Goal: Task Accomplishment & Management: Manage account settings

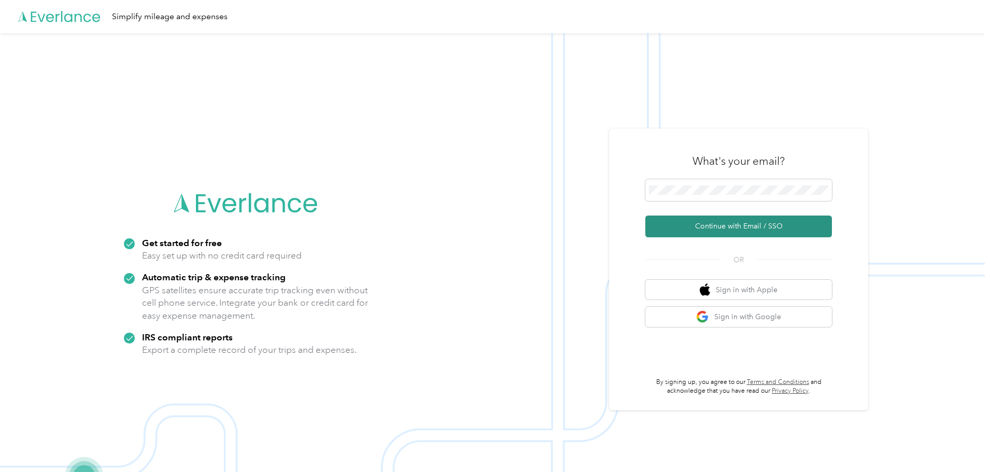
click at [716, 221] on button "Continue with Email / SSO" at bounding box center [738, 227] width 187 height 22
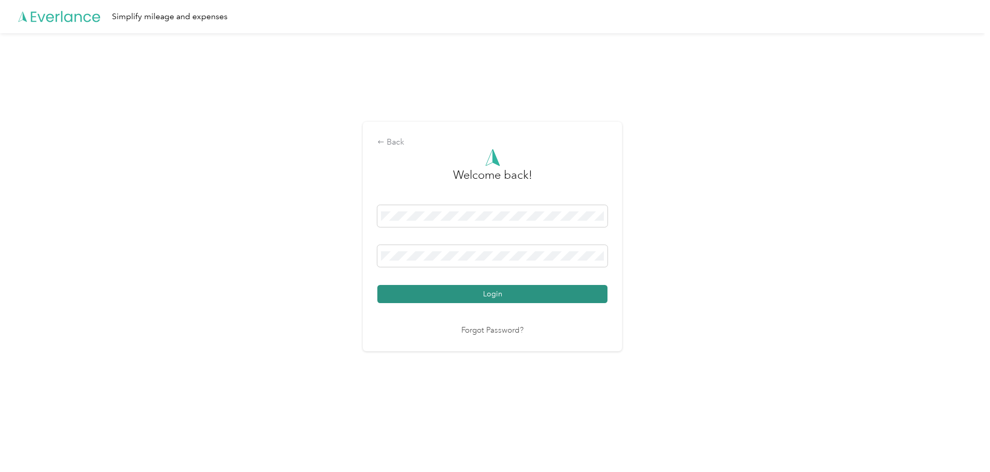
click at [464, 294] on button "Login" at bounding box center [492, 294] width 230 height 18
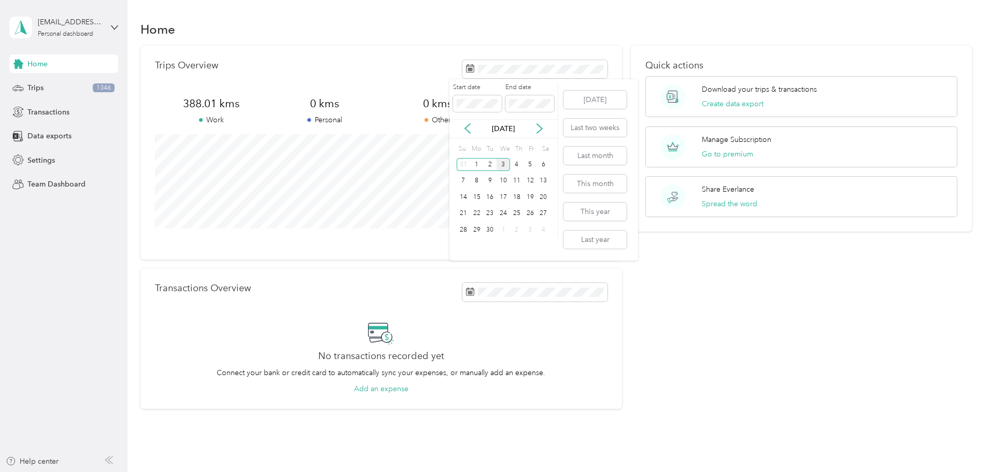
click at [461, 126] on div "[DATE]" at bounding box center [503, 128] width 108 height 11
click at [469, 127] on icon at bounding box center [467, 128] width 10 height 10
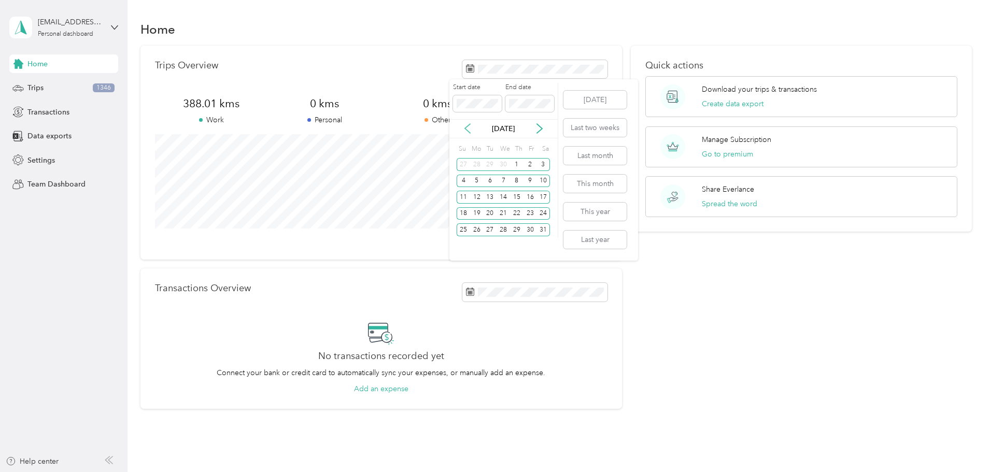
click at [469, 127] on icon at bounding box center [467, 128] width 10 height 10
click at [533, 230] on div "31" at bounding box center [529, 229] width 13 height 13
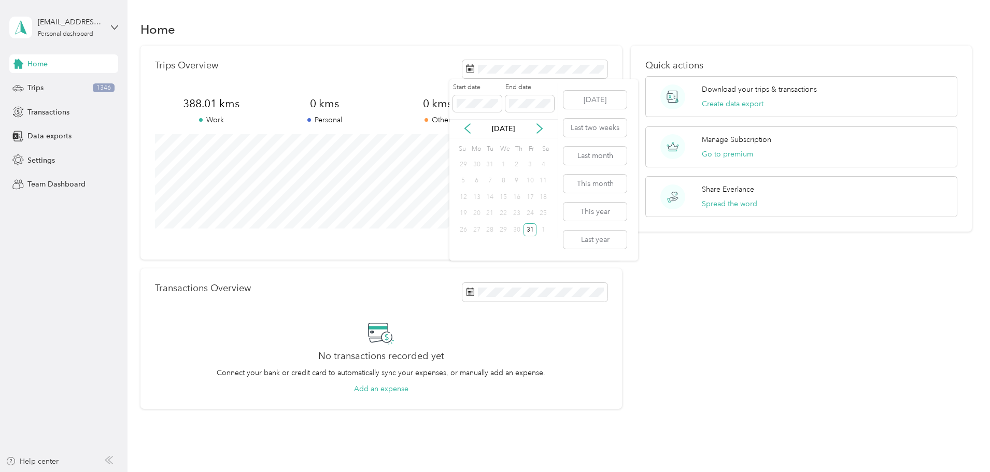
click at [503, 167] on div "1" at bounding box center [502, 164] width 13 height 13
click at [476, 98] on span at bounding box center [477, 103] width 49 height 17
click at [420, 100] on body "[EMAIL_ADDRESS][DOMAIN_NAME] Personal dashboard Home Trips 1346 Transactions Da…" at bounding box center [492, 236] width 984 height 472
click at [504, 165] on div "1" at bounding box center [502, 164] width 13 height 13
click at [501, 162] on div "1" at bounding box center [502, 164] width 13 height 13
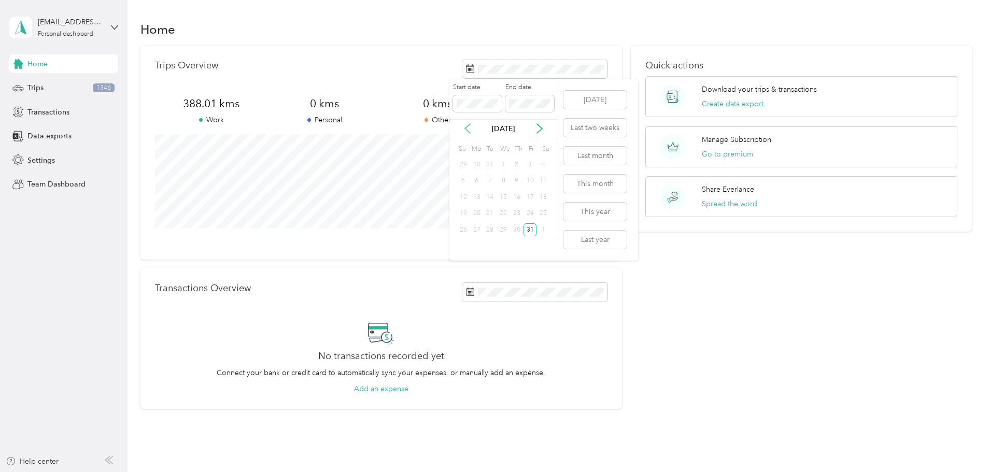
click at [469, 128] on icon at bounding box center [467, 128] width 10 height 10
click at [539, 131] on icon at bounding box center [539, 128] width 5 height 9
click at [598, 40] on section "Home Trips Overview 388.01 kms Work 0 kms Personal 0 kms Other 36,022.18 kms Un…" at bounding box center [555, 213] width 831 height 391
click at [509, 76] on span at bounding box center [534, 69] width 145 height 18
click at [467, 128] on icon at bounding box center [467, 128] width 10 height 10
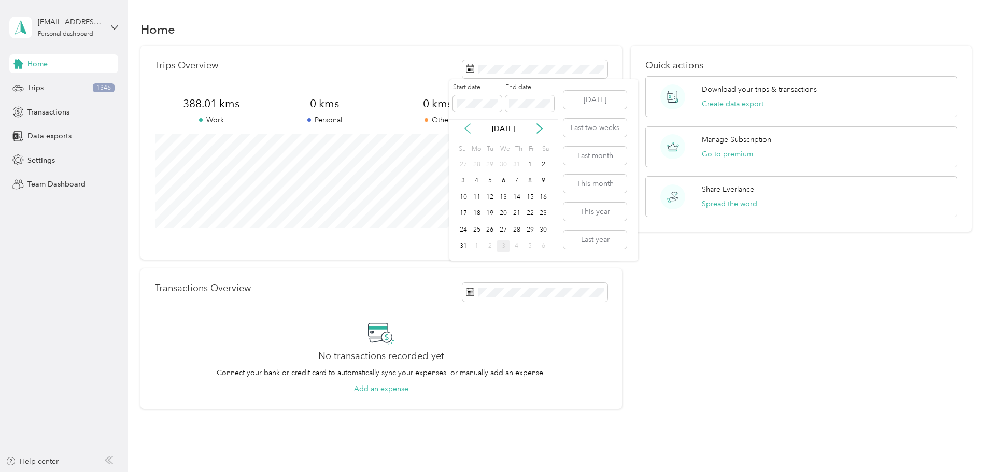
click at [467, 128] on icon at bounding box center [467, 128] width 10 height 10
click at [470, 127] on icon at bounding box center [467, 128] width 10 height 10
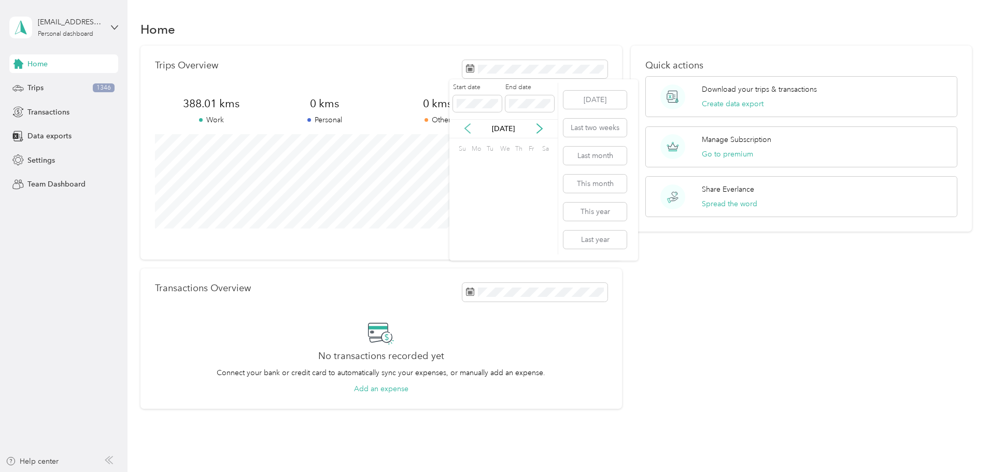
click at [470, 127] on icon at bounding box center [467, 128] width 10 height 10
click at [504, 163] on div "1" at bounding box center [502, 164] width 13 height 13
click at [589, 42] on section "Home Trips Overview 388.01 kms Work 0 kms Personal 0 kms Other 36,022.18 kms Un…" at bounding box center [555, 213] width 831 height 391
click at [44, 89] on div "Trips 1346" at bounding box center [63, 88] width 109 height 19
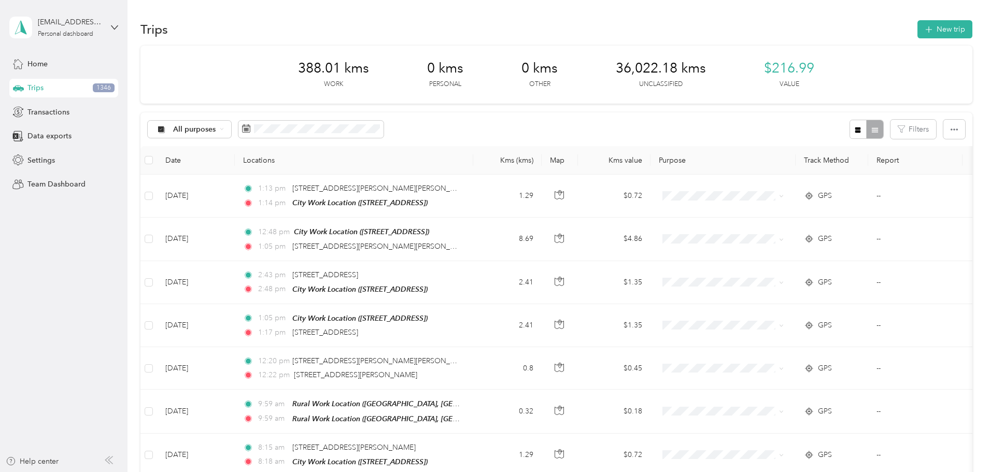
click at [235, 162] on th "Date" at bounding box center [196, 160] width 78 height 28
click at [235, 155] on th "Date" at bounding box center [196, 160] width 78 height 28
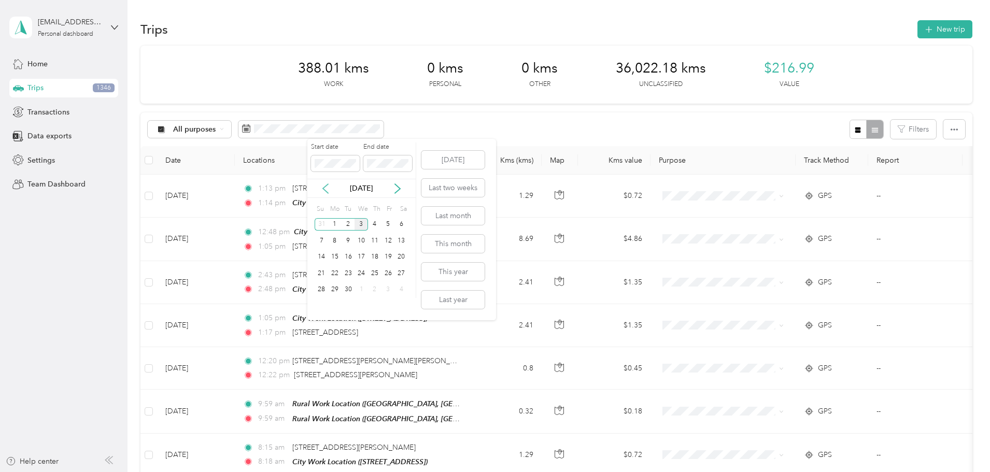
click at [326, 190] on icon at bounding box center [325, 188] width 10 height 10
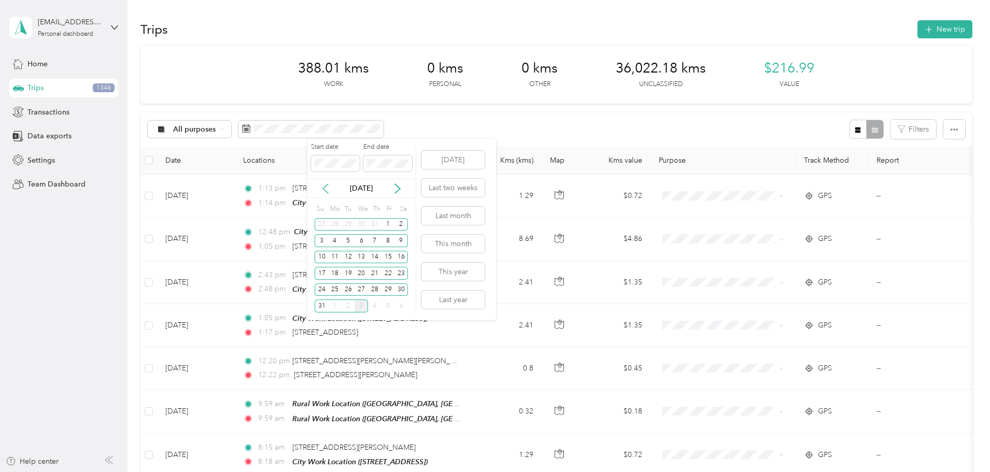
click at [326, 190] on icon at bounding box center [325, 188] width 10 height 10
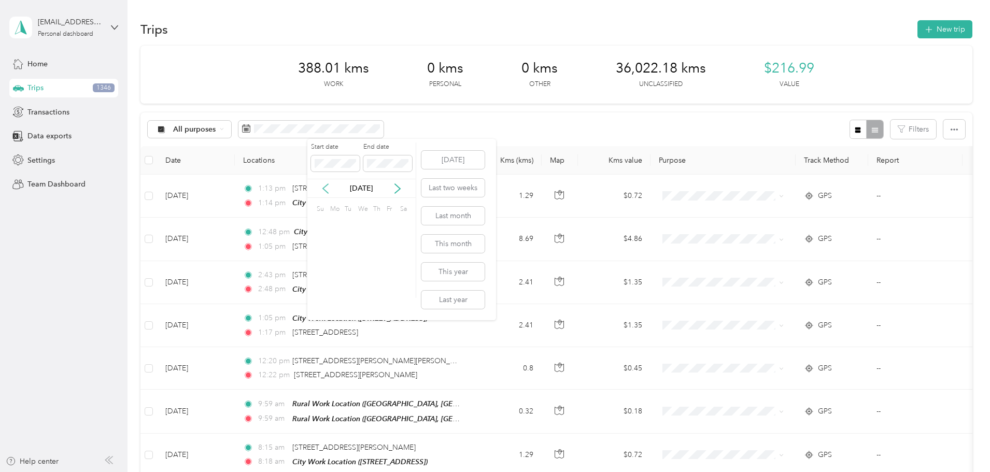
click at [326, 189] on icon at bounding box center [325, 188] width 10 height 10
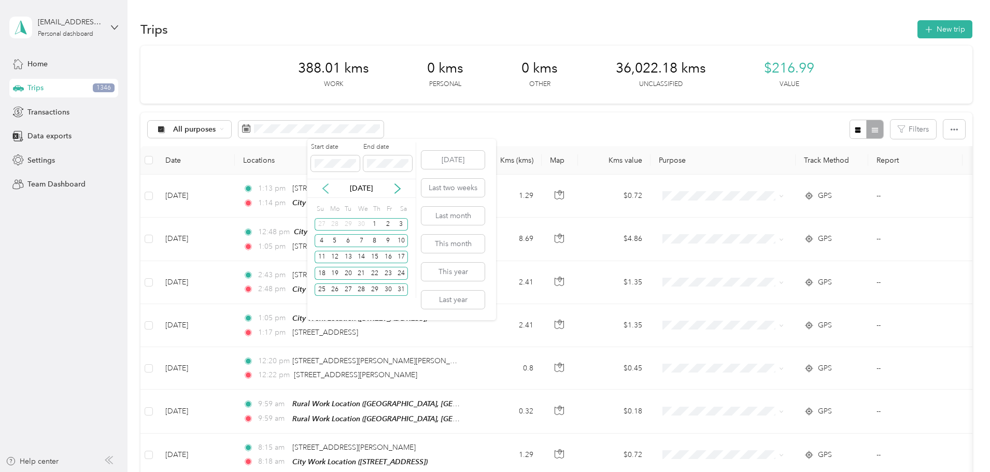
click at [326, 189] on icon at bounding box center [325, 188] width 10 height 10
click at [326, 188] on icon at bounding box center [325, 188] width 10 height 10
click at [401, 222] on div "1" at bounding box center [401, 224] width 13 height 13
click at [324, 191] on icon at bounding box center [325, 188] width 10 height 10
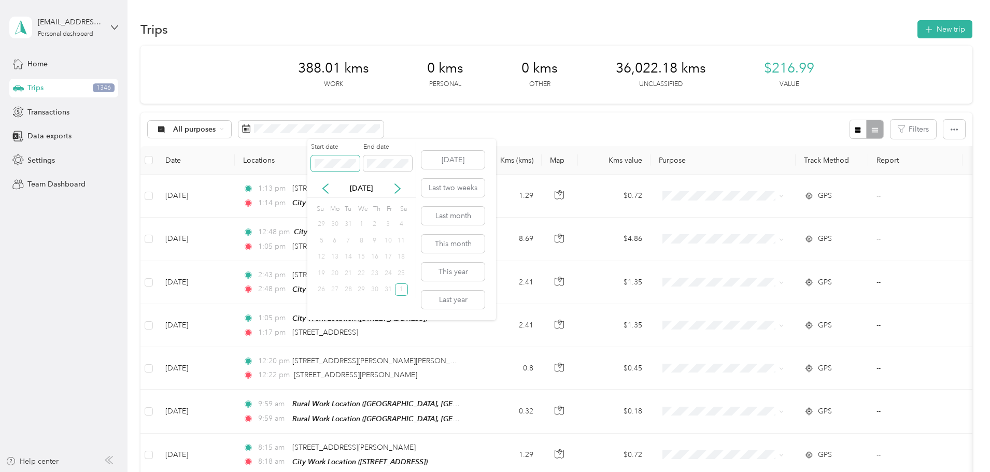
click at [251, 171] on body "[EMAIL_ADDRESS][DOMAIN_NAME] Personal dashboard Home Trips 1346 Transactions Da…" at bounding box center [492, 236] width 984 height 472
click at [359, 222] on div "1" at bounding box center [360, 224] width 13 height 13
click at [393, 170] on span at bounding box center [387, 163] width 49 height 17
click at [349, 161] on div "Start date End date" at bounding box center [361, 160] width 108 height 36
click at [462, 267] on button "This year" at bounding box center [452, 272] width 63 height 18
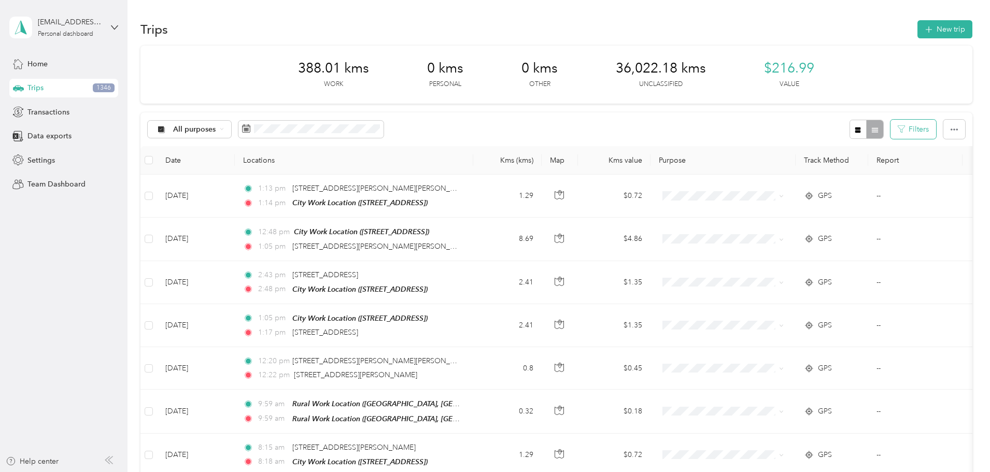
click at [890, 132] on button "Filters" at bounding box center [913, 129] width 46 height 19
click at [721, 125] on div "All purposes Filters" at bounding box center [555, 129] width 831 height 34
click at [363, 134] on span at bounding box center [310, 130] width 145 height 18
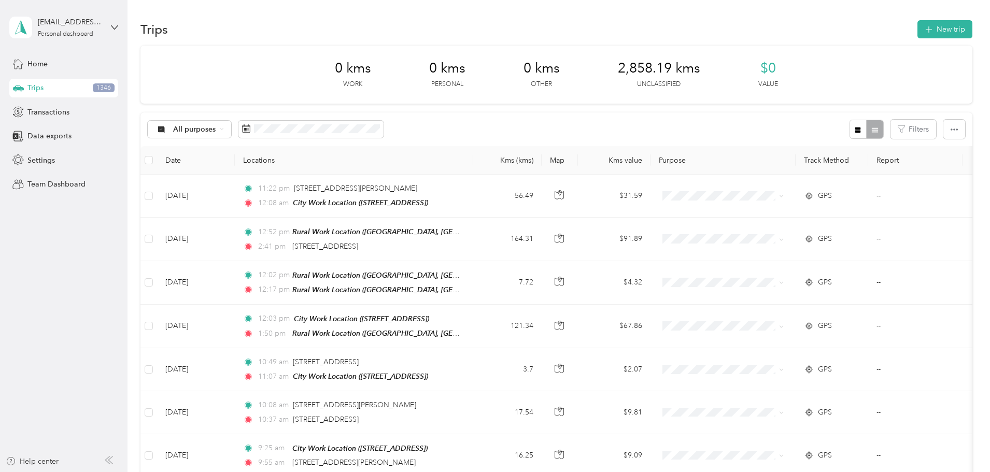
click at [517, 124] on div "All purposes Filters" at bounding box center [555, 129] width 831 height 34
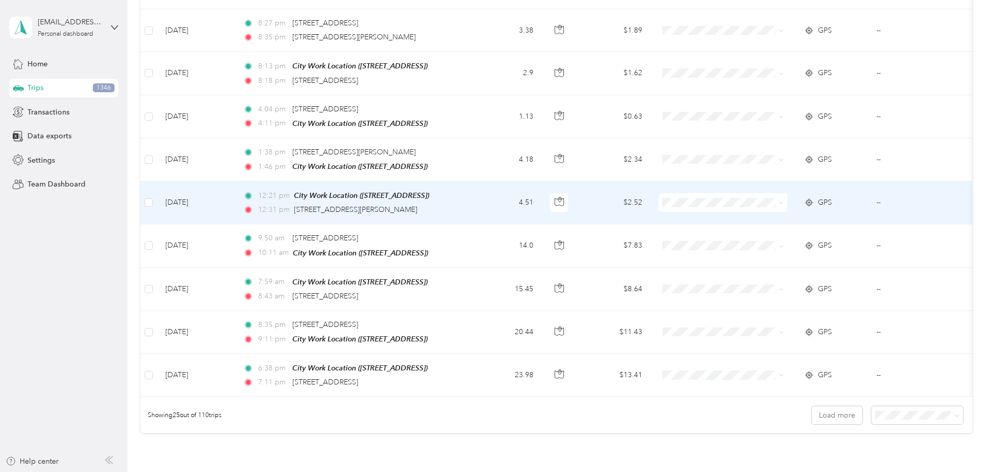
scroll to position [955, 0]
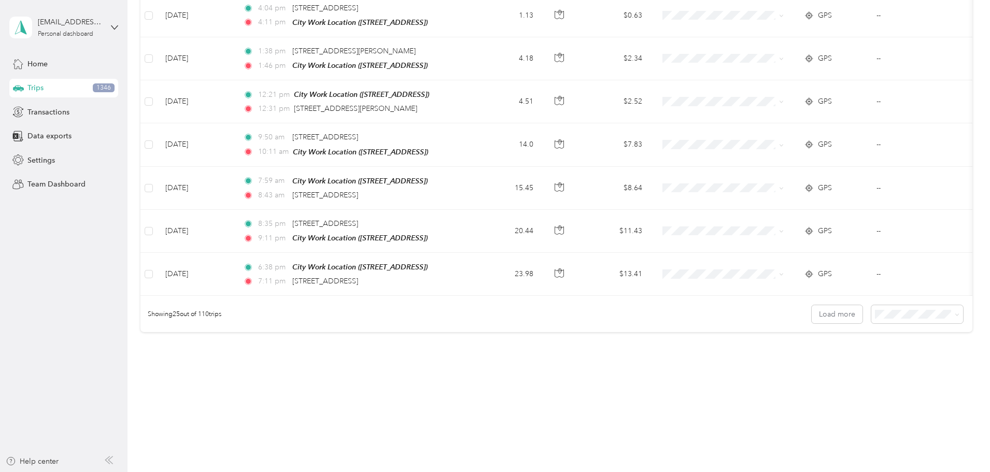
click at [843, 361] on div "100 per load" at bounding box center [845, 361] width 77 height 11
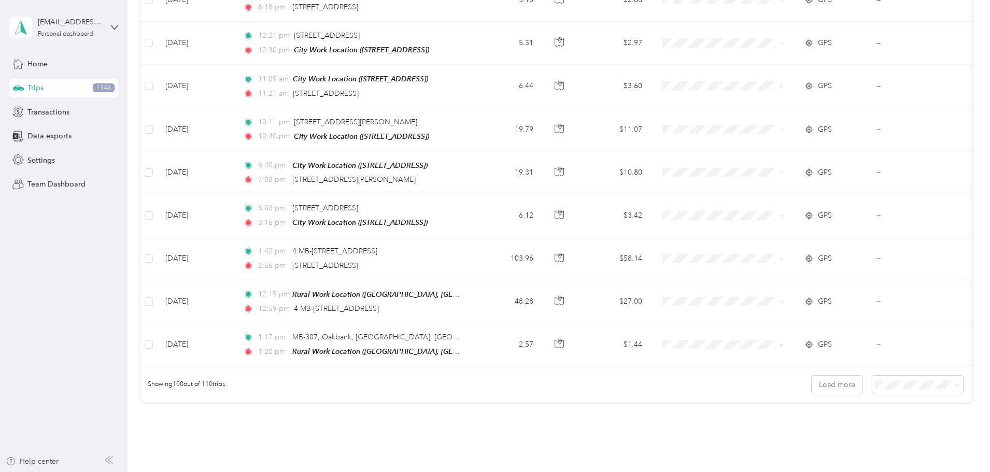
scroll to position [4151, 0]
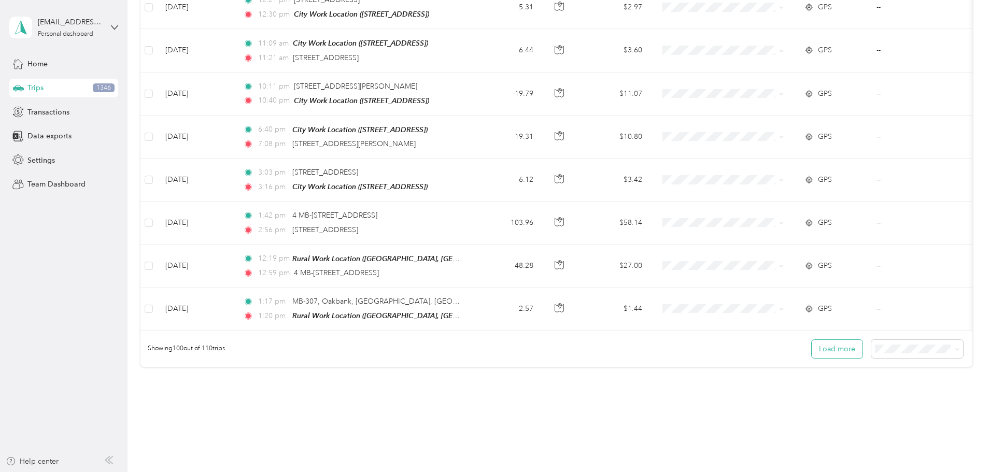
click at [811, 340] on button "Load more" at bounding box center [836, 349] width 51 height 18
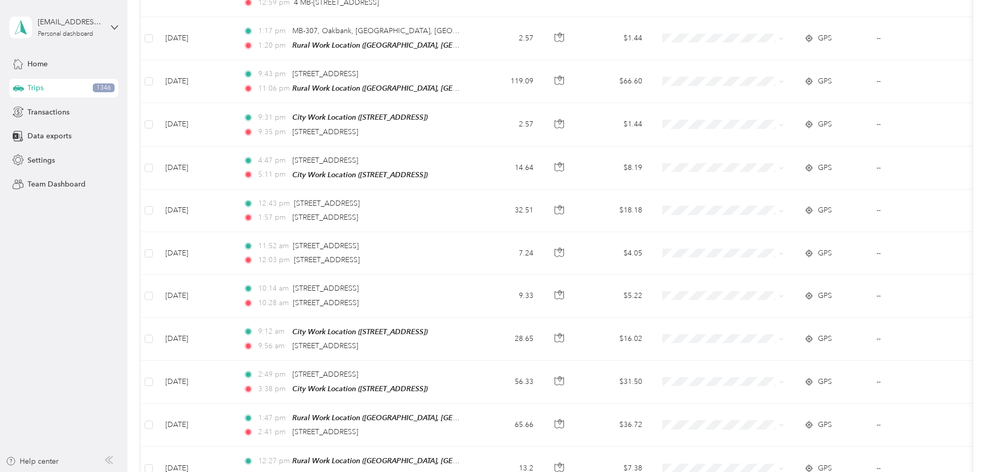
scroll to position [4474, 0]
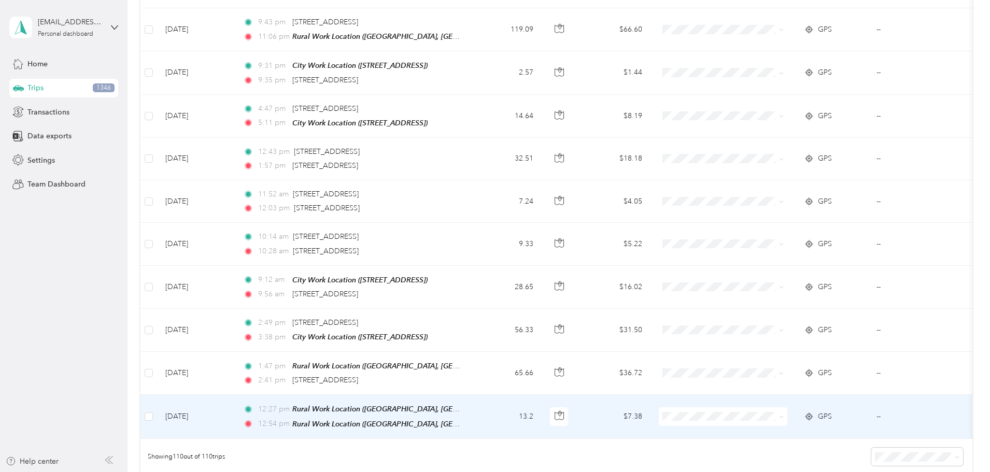
click at [765, 294] on li "Resort" at bounding box center [791, 288] width 128 height 18
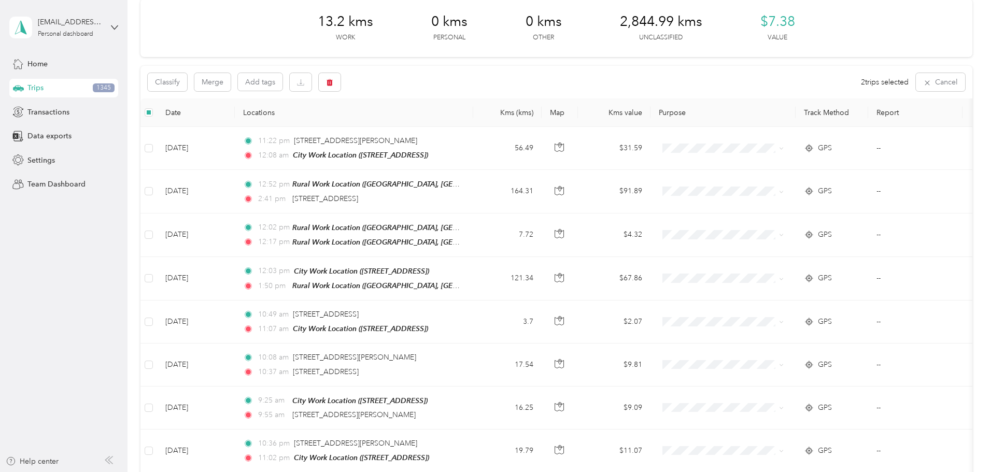
scroll to position [0, 0]
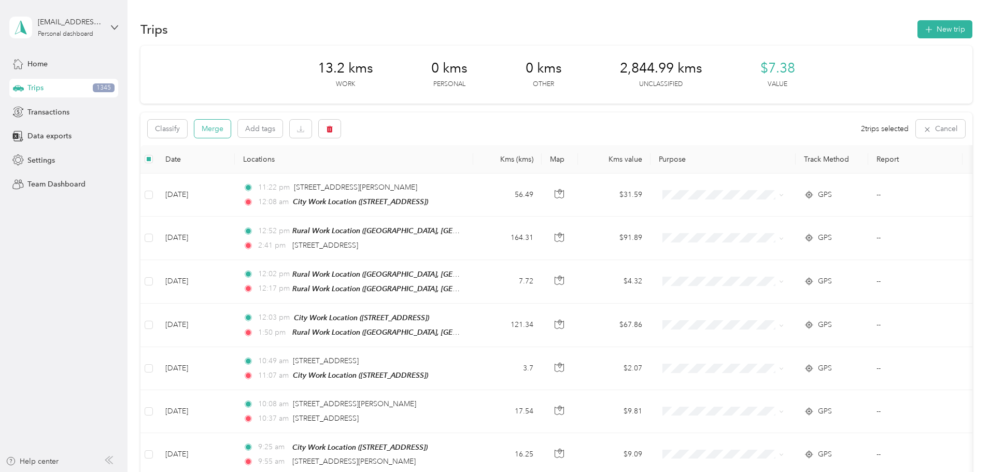
click at [231, 129] on button "Merge" at bounding box center [212, 129] width 36 height 18
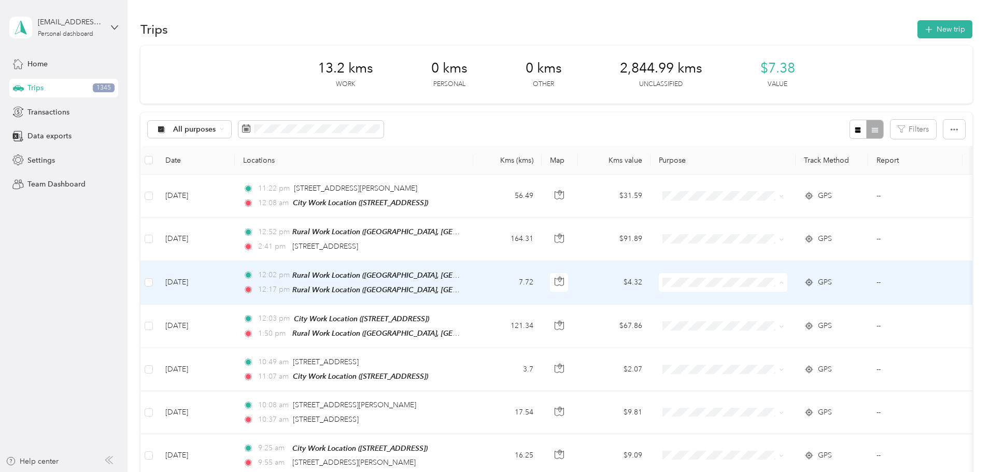
click at [767, 372] on li "Resort" at bounding box center [791, 373] width 128 height 18
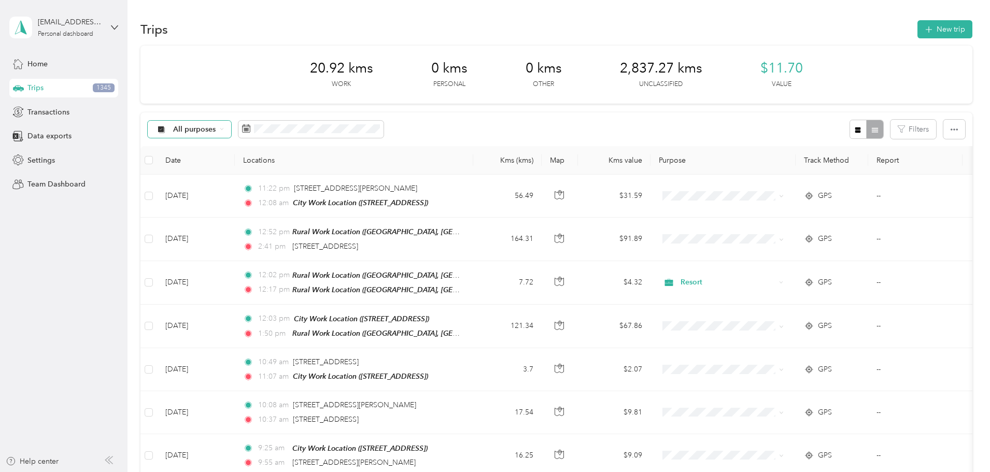
click at [232, 131] on div "All purposes" at bounding box center [190, 130] width 84 height 18
click at [283, 165] on span "Unclassified" at bounding box center [273, 166] width 62 height 11
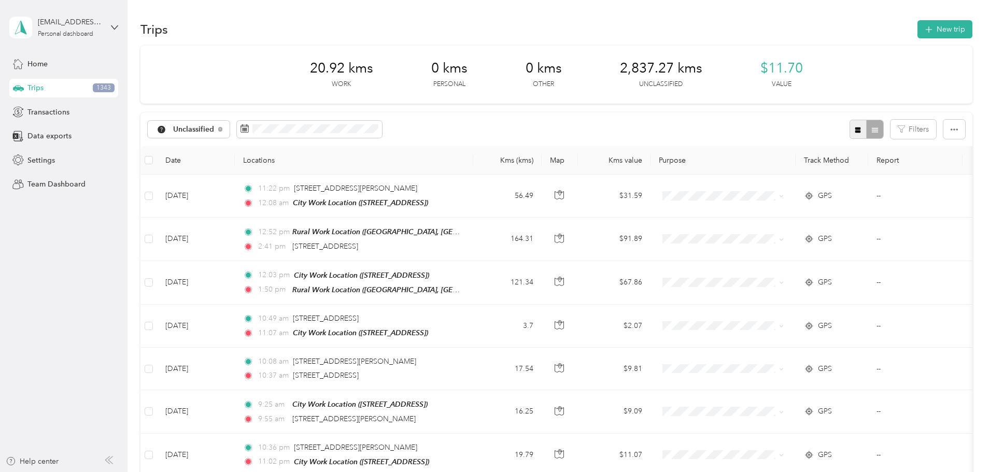
click at [854, 127] on icon "button" at bounding box center [857, 129] width 7 height 7
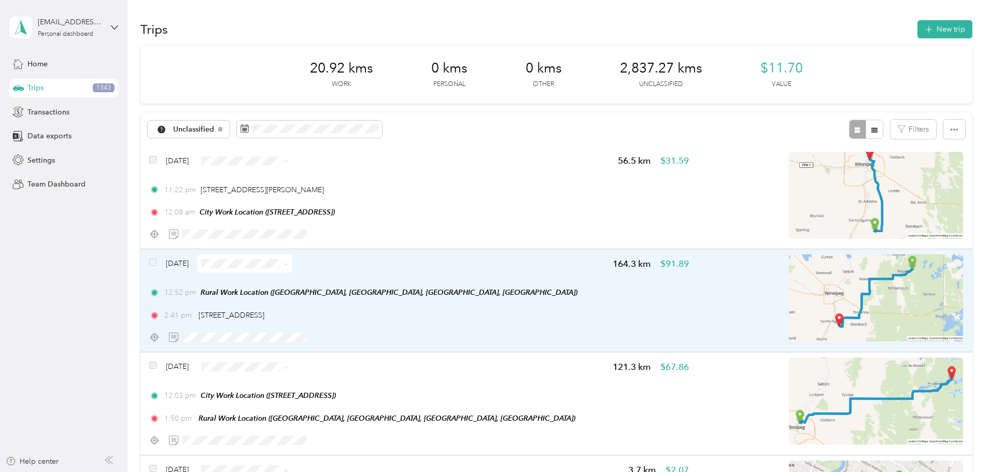
click at [788, 312] on img at bounding box center [875, 297] width 174 height 87
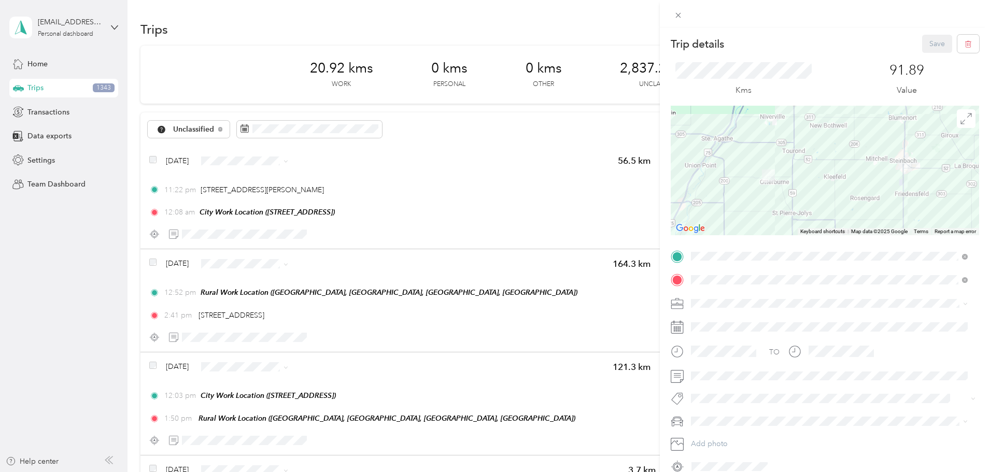
drag, startPoint x: 730, startPoint y: 139, endPoint x: 773, endPoint y: 244, distance: 113.6
click at [773, 244] on div "Trip details Save This trip cannot be edited because it is either under review,…" at bounding box center [824, 255] width 308 height 440
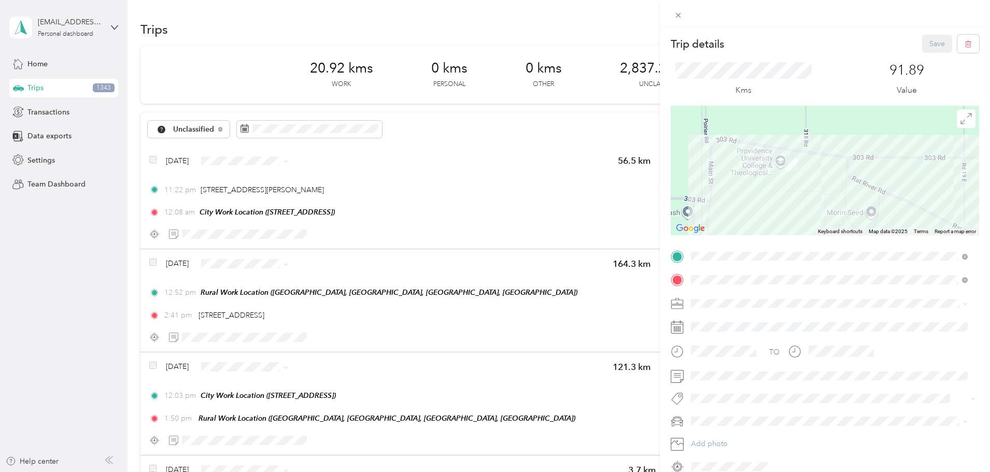
drag, startPoint x: 759, startPoint y: 127, endPoint x: 800, endPoint y: 215, distance: 96.4
click at [800, 215] on div at bounding box center [824, 171] width 308 height 130
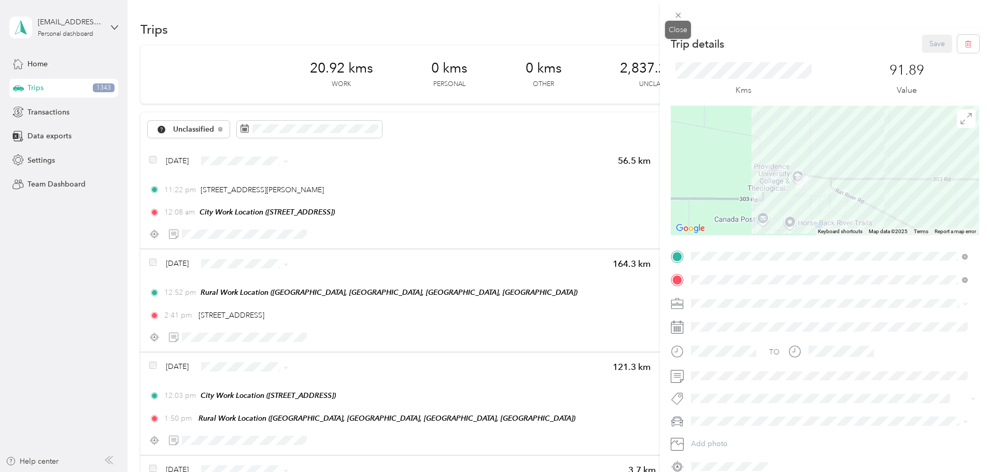
click at [679, 14] on icon at bounding box center [677, 15] width 5 height 5
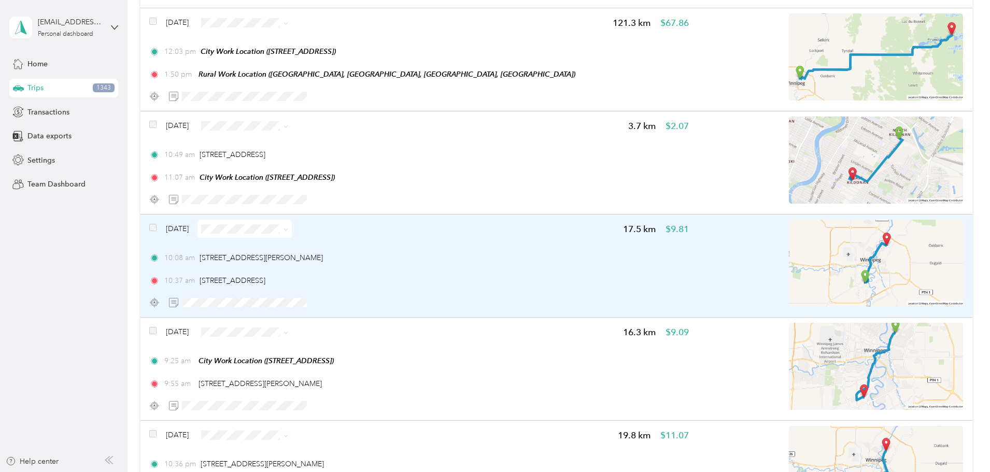
scroll to position [363, 0]
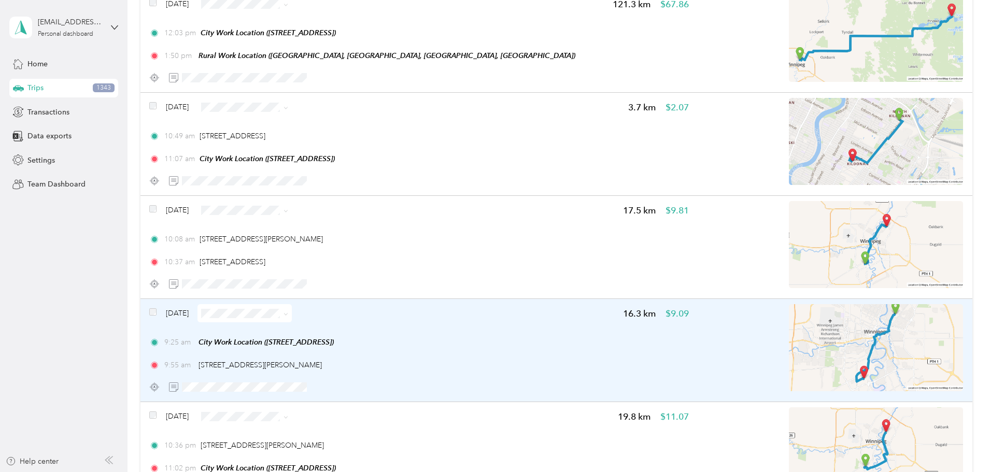
click at [800, 356] on img at bounding box center [875, 347] width 174 height 87
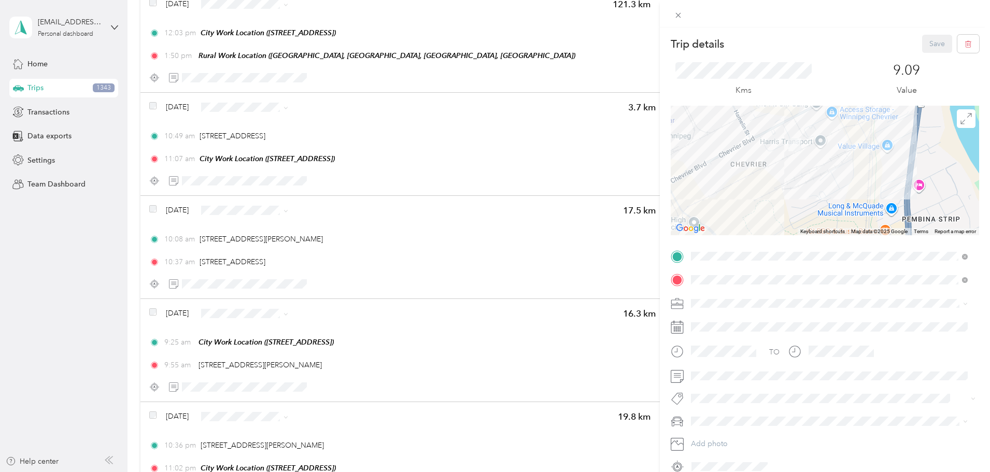
drag, startPoint x: 705, startPoint y: 135, endPoint x: 876, endPoint y: 181, distance: 176.7
click at [876, 181] on div at bounding box center [824, 171] width 308 height 130
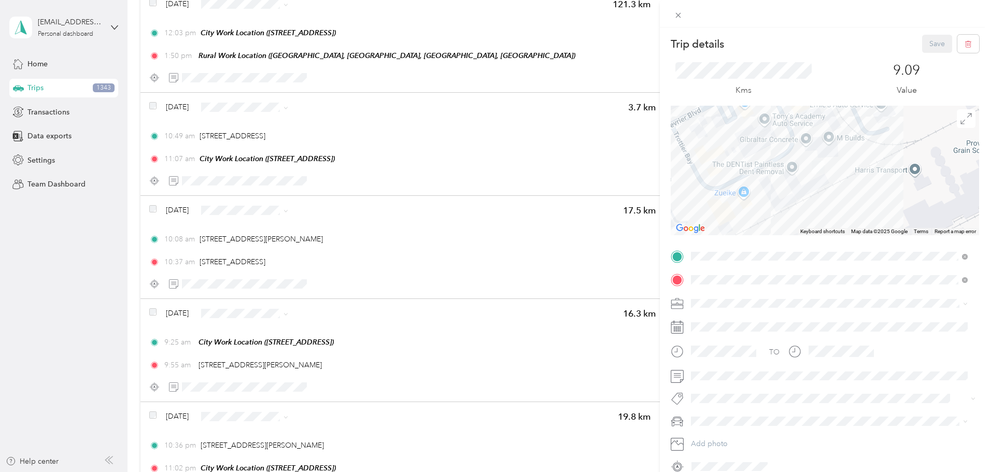
drag, startPoint x: 797, startPoint y: 146, endPoint x: 809, endPoint y: 223, distance: 78.5
click at [809, 223] on div at bounding box center [824, 171] width 308 height 130
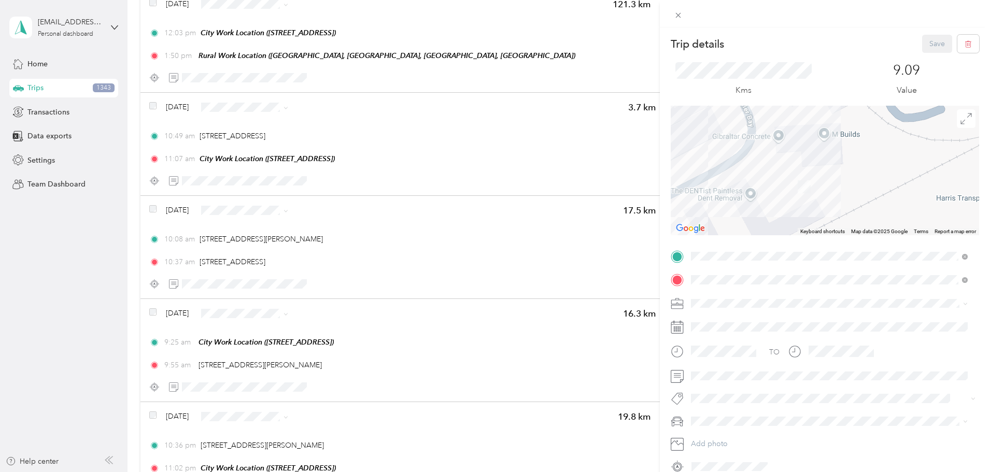
drag, startPoint x: 849, startPoint y: 156, endPoint x: 853, endPoint y: 202, distance: 45.2
click at [853, 202] on div at bounding box center [824, 171] width 308 height 130
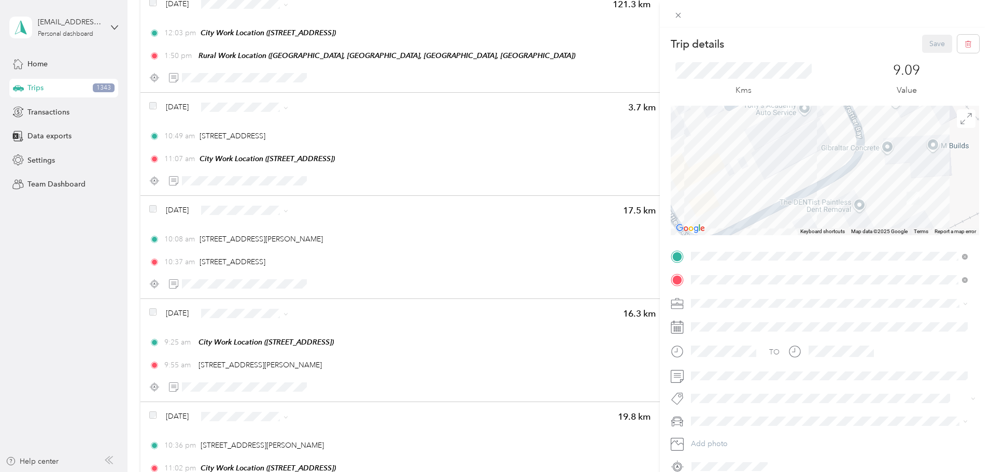
drag, startPoint x: 865, startPoint y: 188, endPoint x: 957, endPoint y: 208, distance: 94.4
click at [957, 208] on div at bounding box center [824, 171] width 308 height 130
click at [680, 16] on icon at bounding box center [677, 15] width 9 height 9
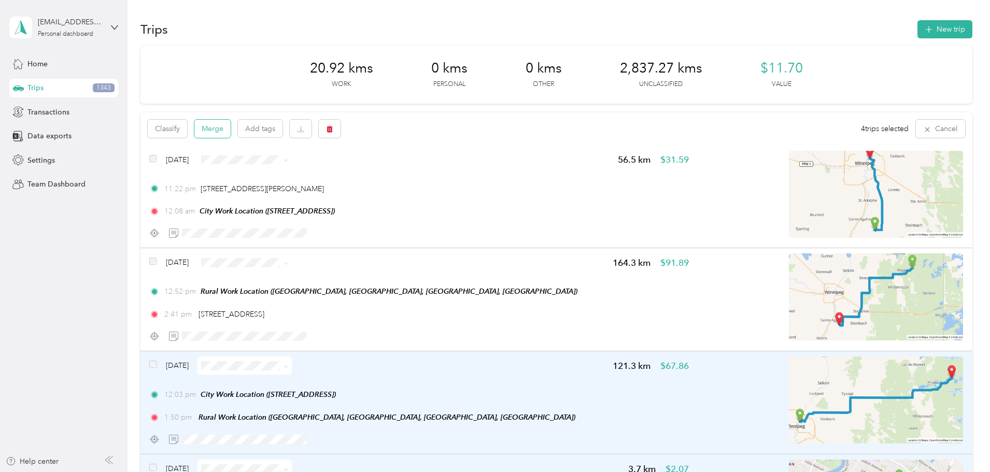
click at [231, 125] on button "Merge" at bounding box center [212, 129] width 36 height 18
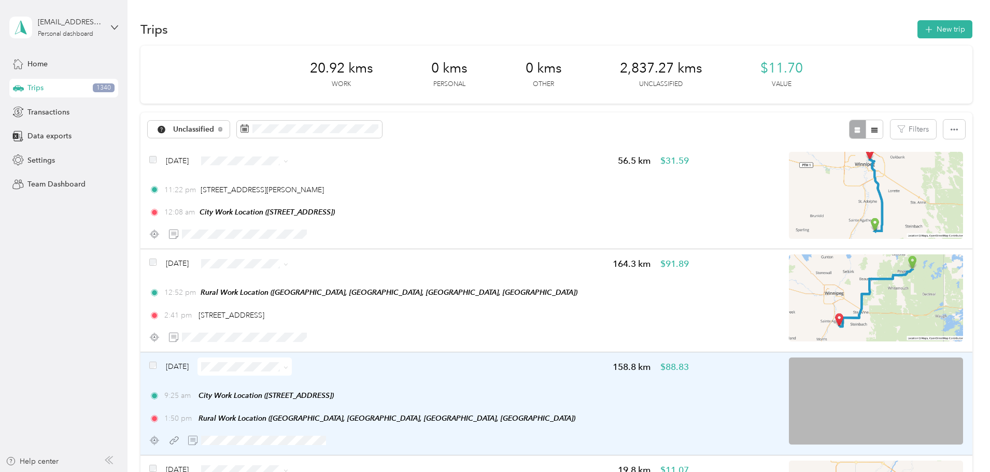
click at [288, 367] on icon at bounding box center [285, 367] width 5 height 5
click at [350, 313] on li "Errands/Shopping" at bounding box center [332, 311] width 95 height 18
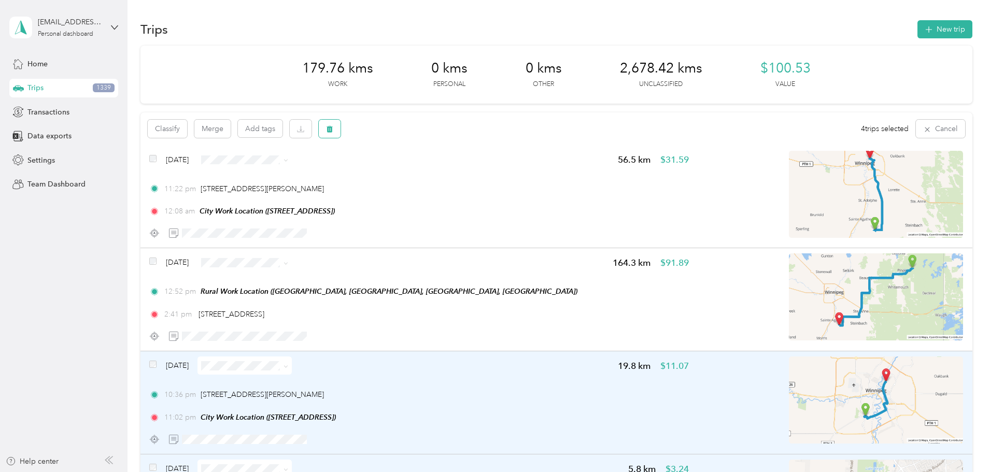
click at [333, 128] on icon "button" at bounding box center [329, 128] width 7 height 7
click at [474, 173] on button "Yes" at bounding box center [476, 172] width 20 height 17
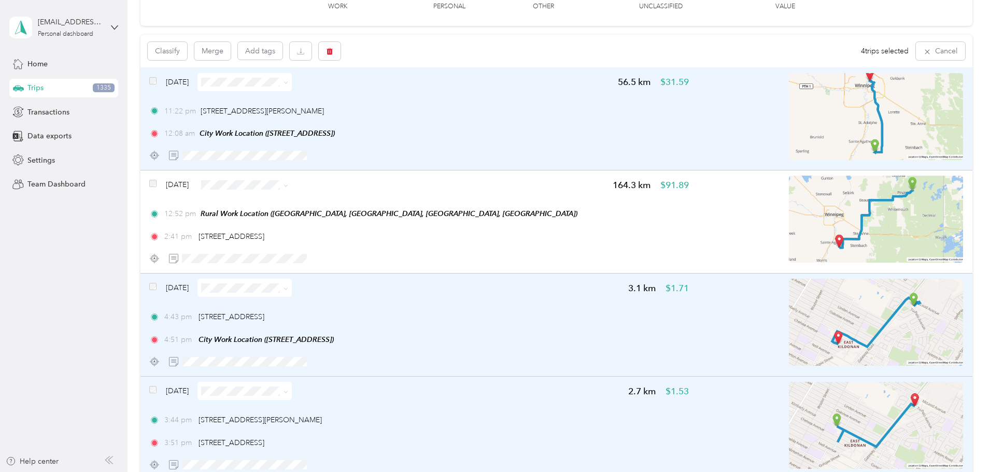
scroll to position [51, 0]
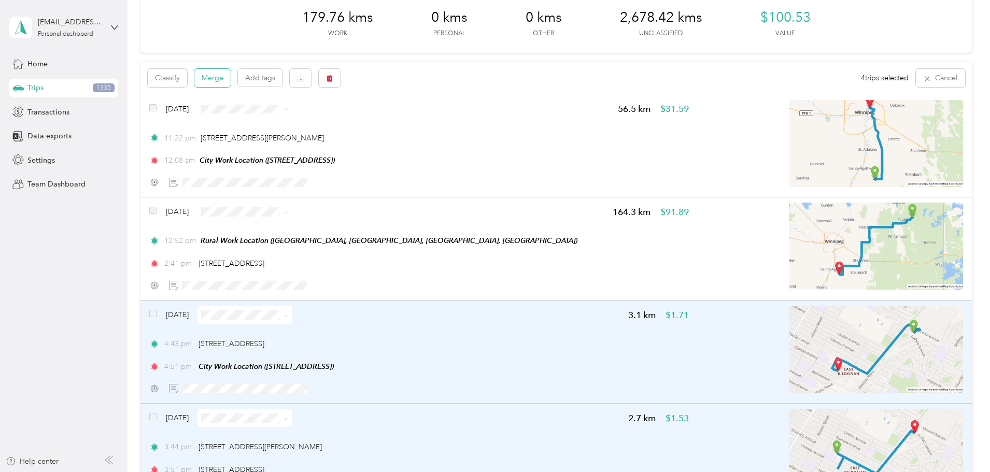
click at [231, 81] on button "Merge" at bounding box center [212, 78] width 36 height 18
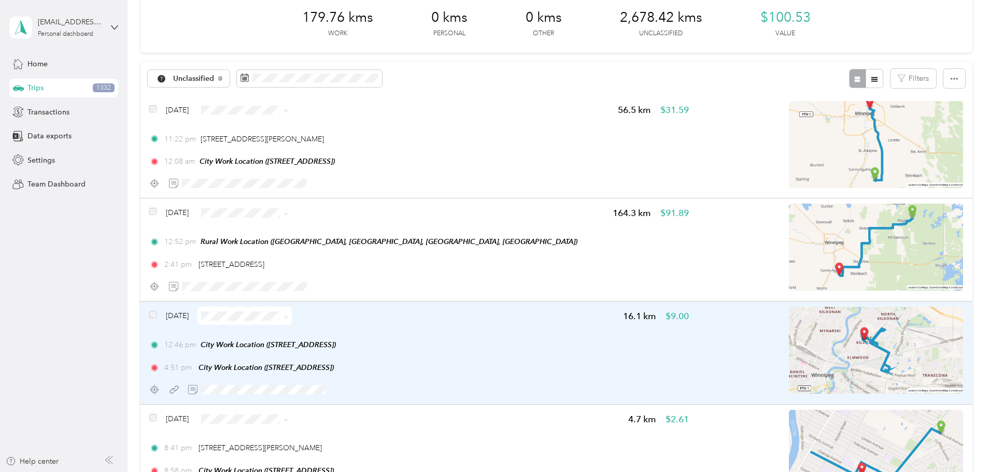
click at [288, 315] on span at bounding box center [284, 315] width 8 height 11
click at [288, 317] on icon at bounding box center [285, 316] width 5 height 5
click at [352, 425] on span "Errands/Shopping" at bounding box center [342, 424] width 62 height 11
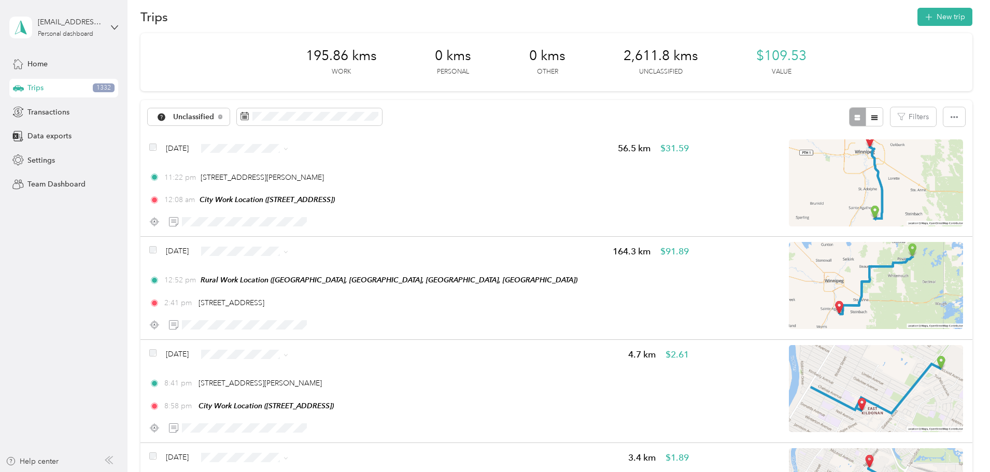
scroll to position [0, 0]
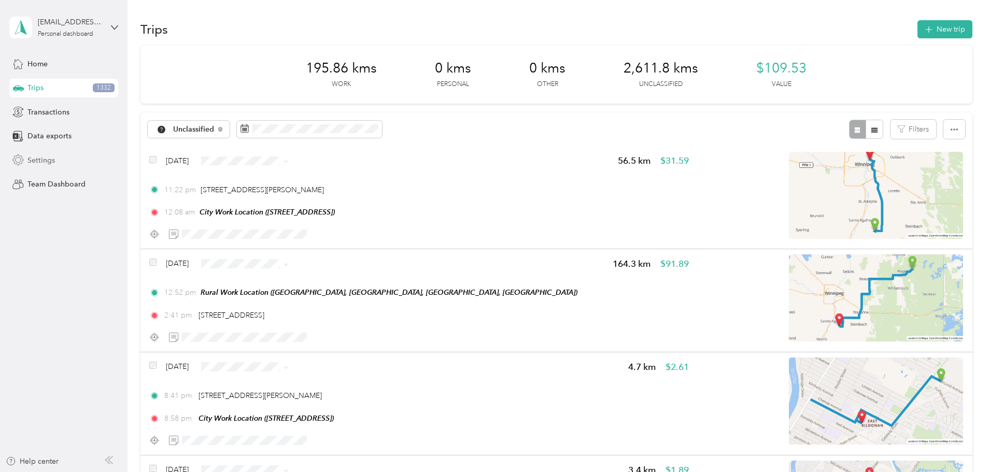
click at [39, 159] on span "Settings" at bounding box center [40, 160] width 27 height 11
